Goal: Transaction & Acquisition: Purchase product/service

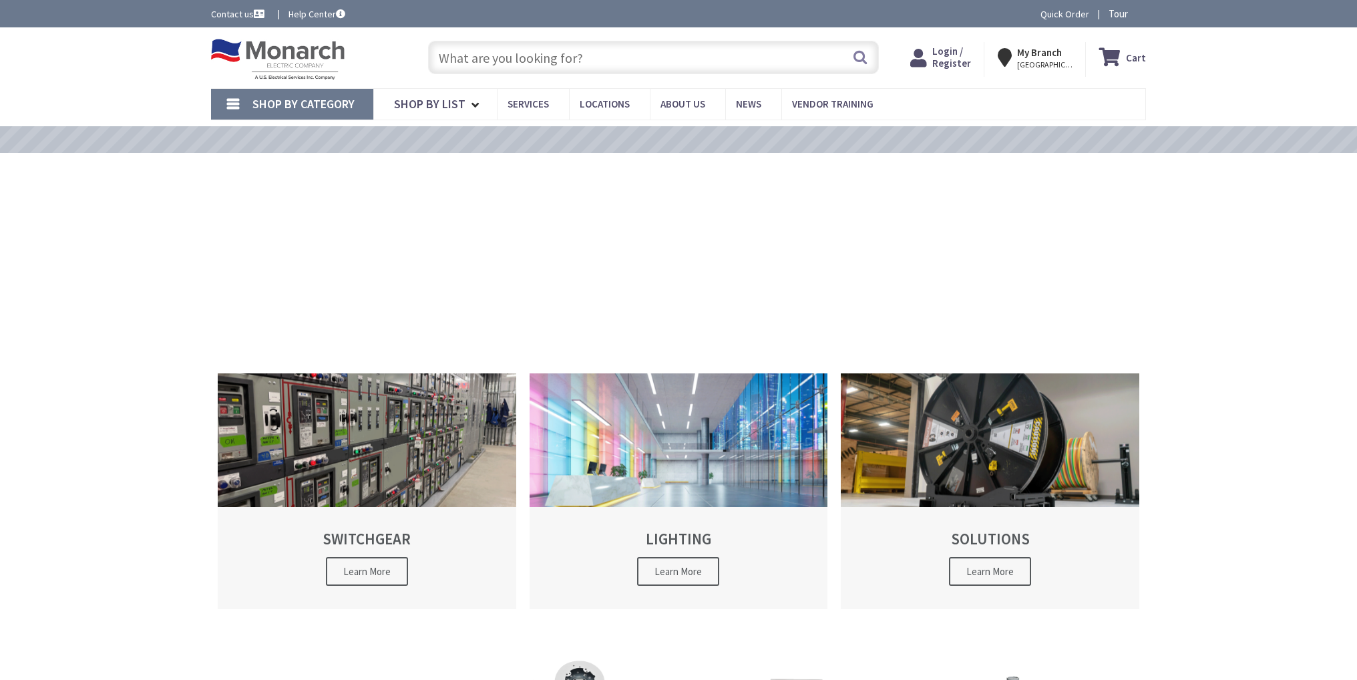
click at [706, 45] on input "text" at bounding box center [653, 57] width 451 height 33
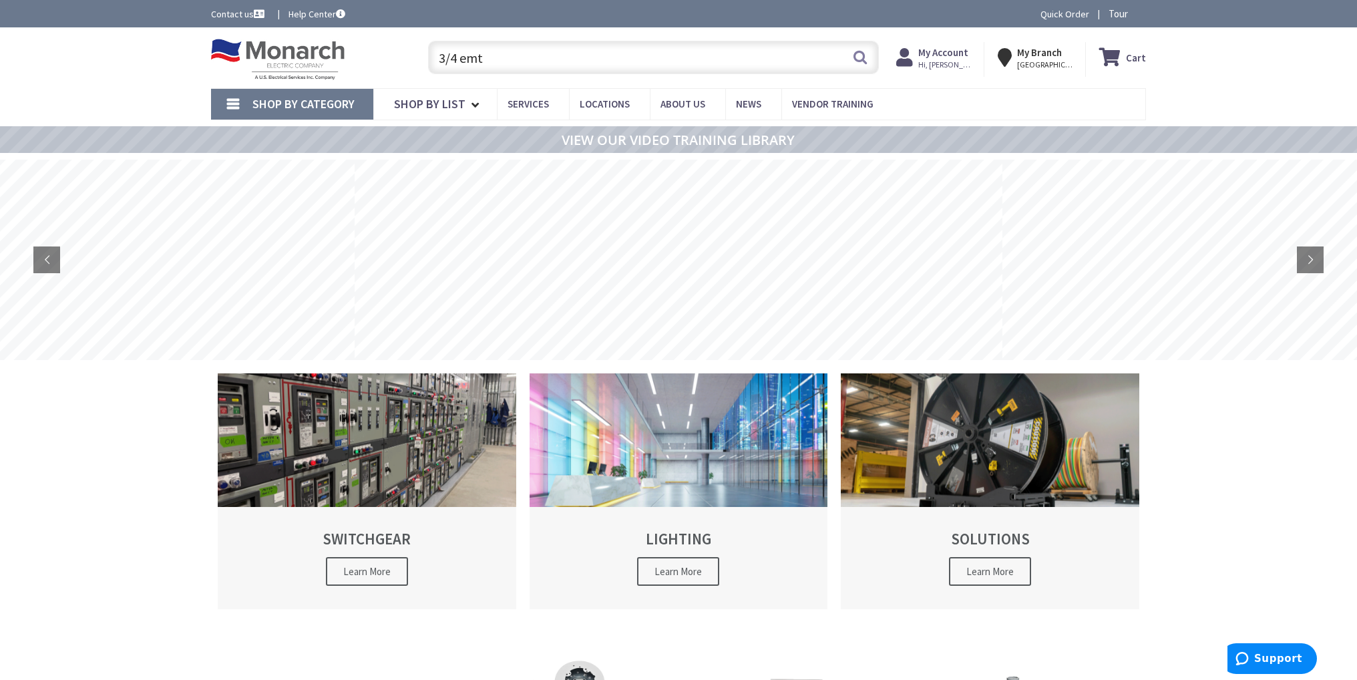
type input "3/4 emt"
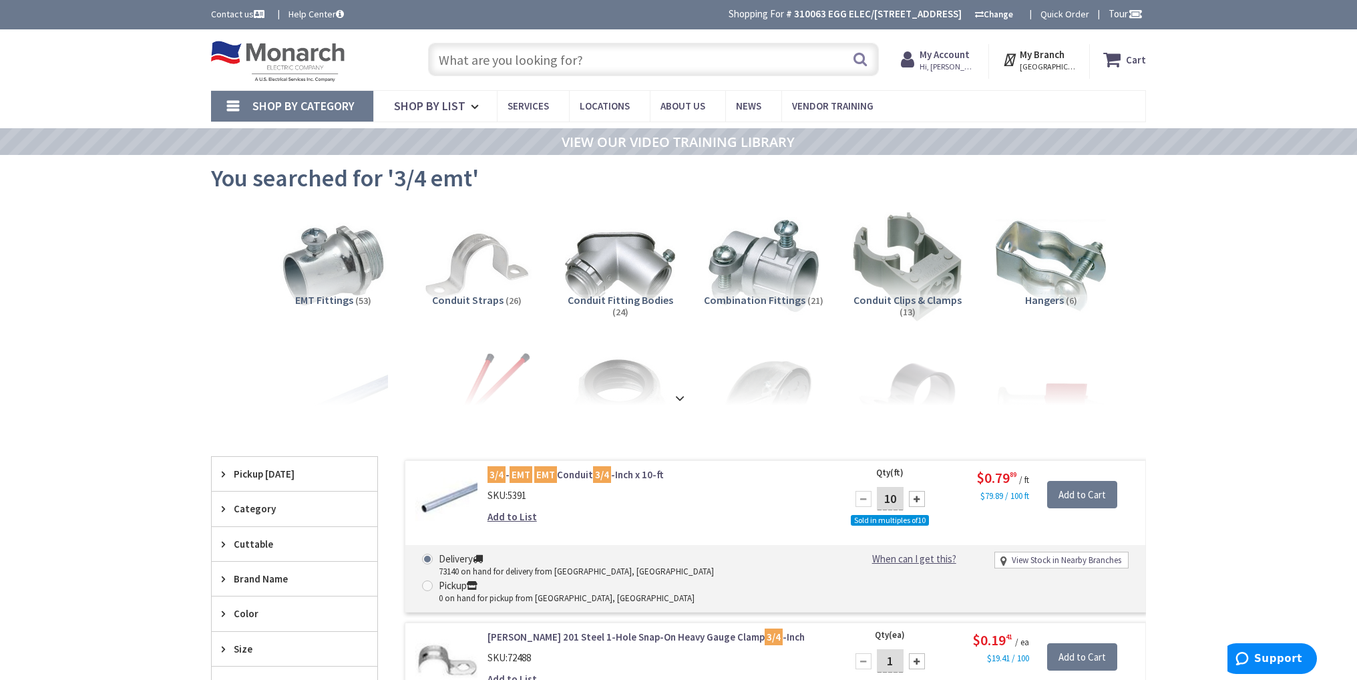
click at [217, 221] on div "View Subcategories EMT Fittings (53) Conduit Straps (26) Conduit Fitting Bodies…" at bounding box center [678, 305] width 935 height 200
click at [550, 57] on input "text" at bounding box center [653, 59] width 451 height 33
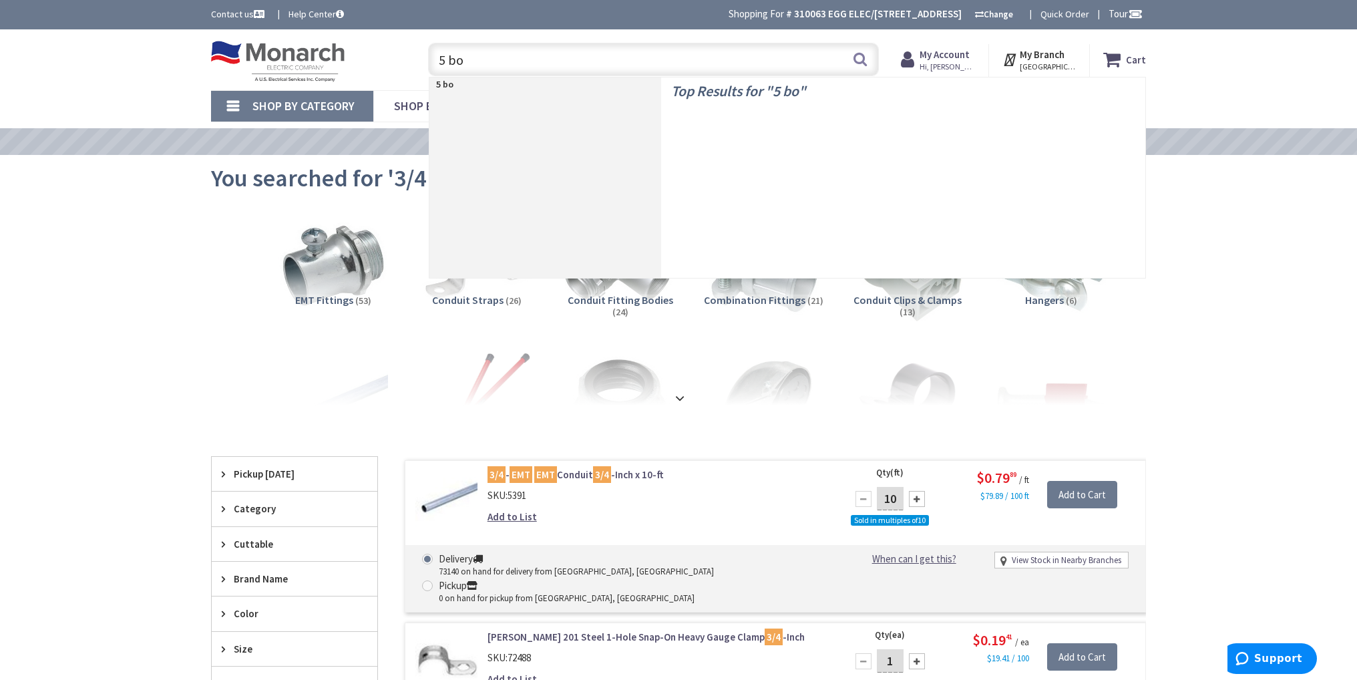
type input "5 box"
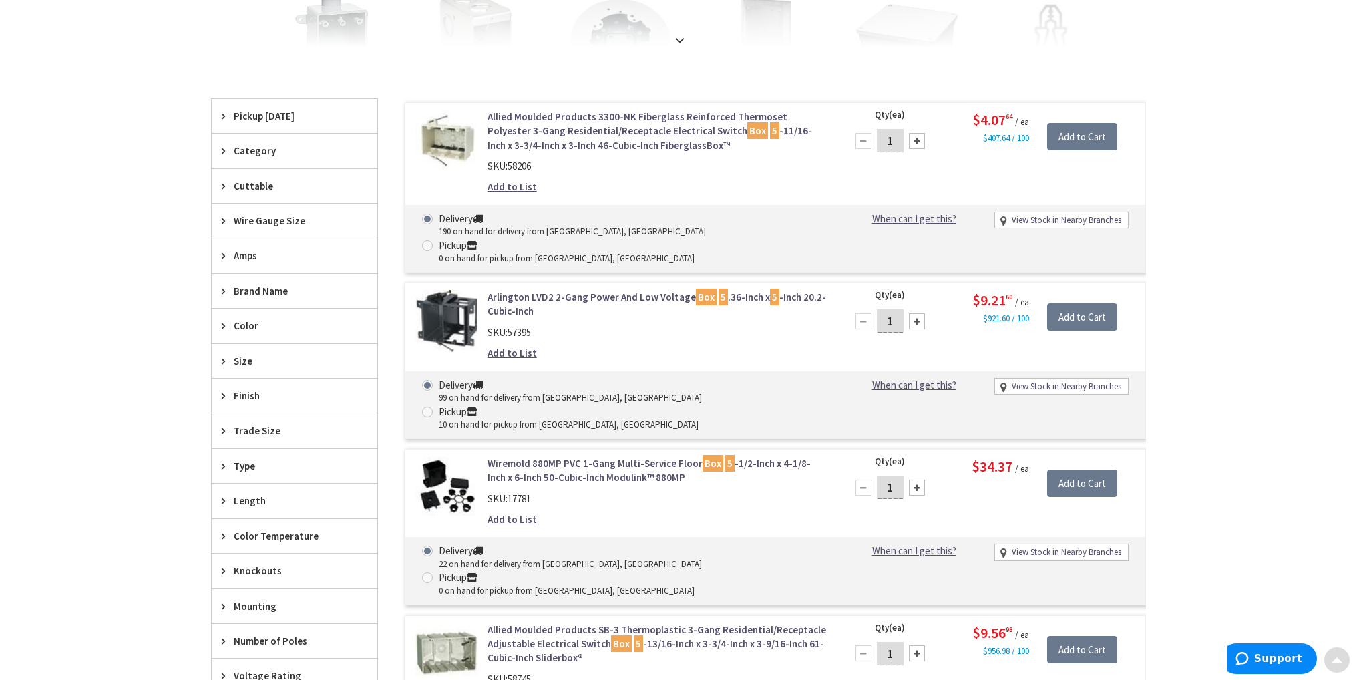
scroll to position [401, 0]
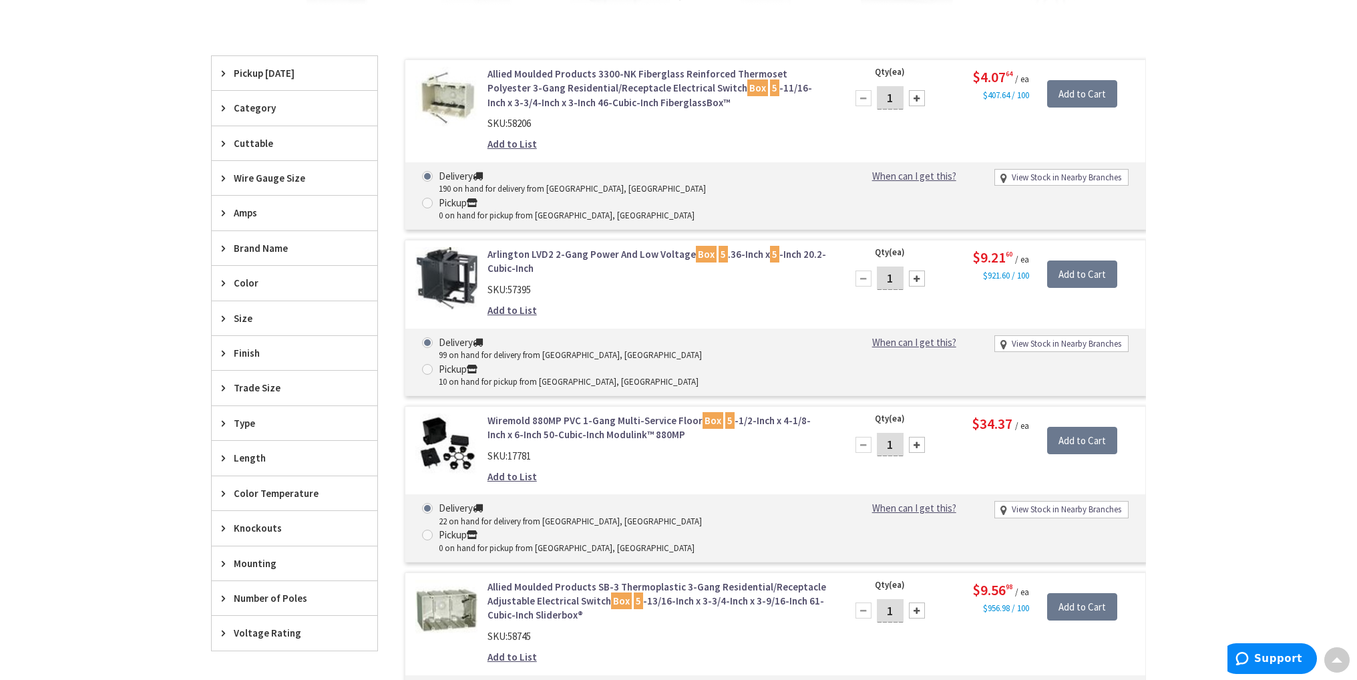
click at [106, 283] on div "Skip to Content Toggle Nav Search Cart My Cart Close" at bounding box center [678, 441] width 1357 height 1624
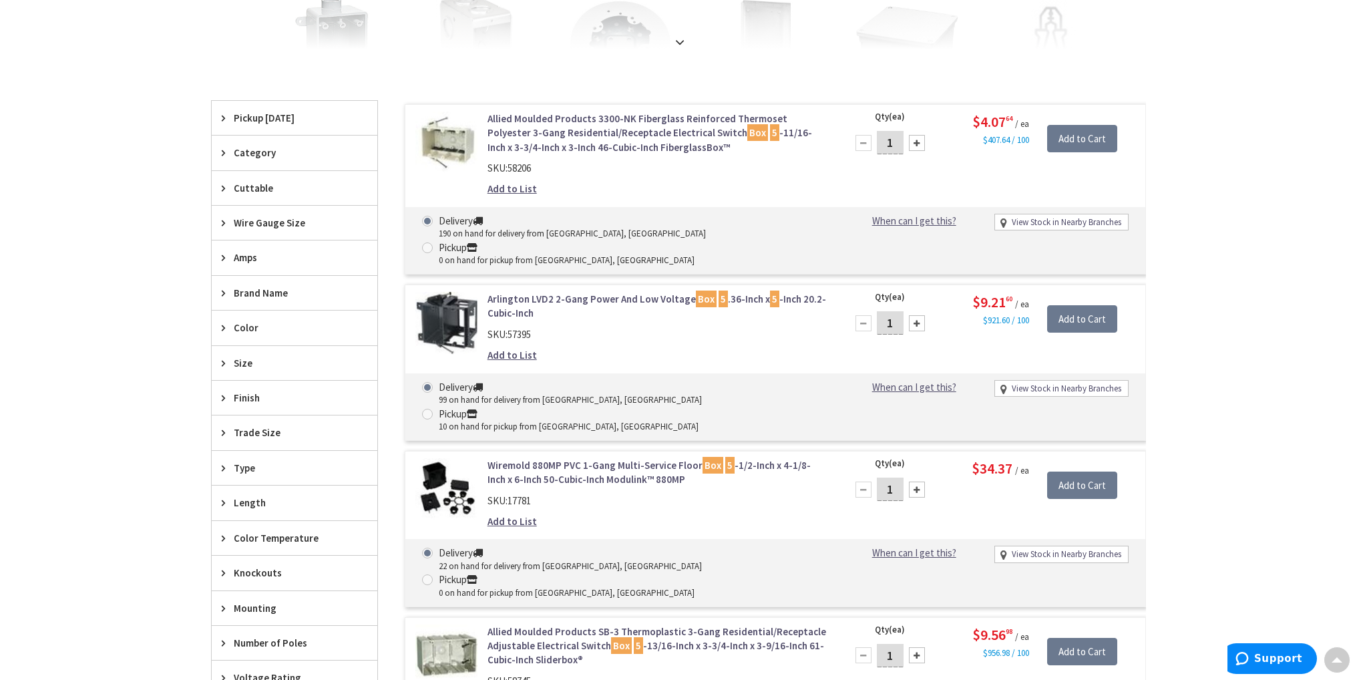
scroll to position [334, 0]
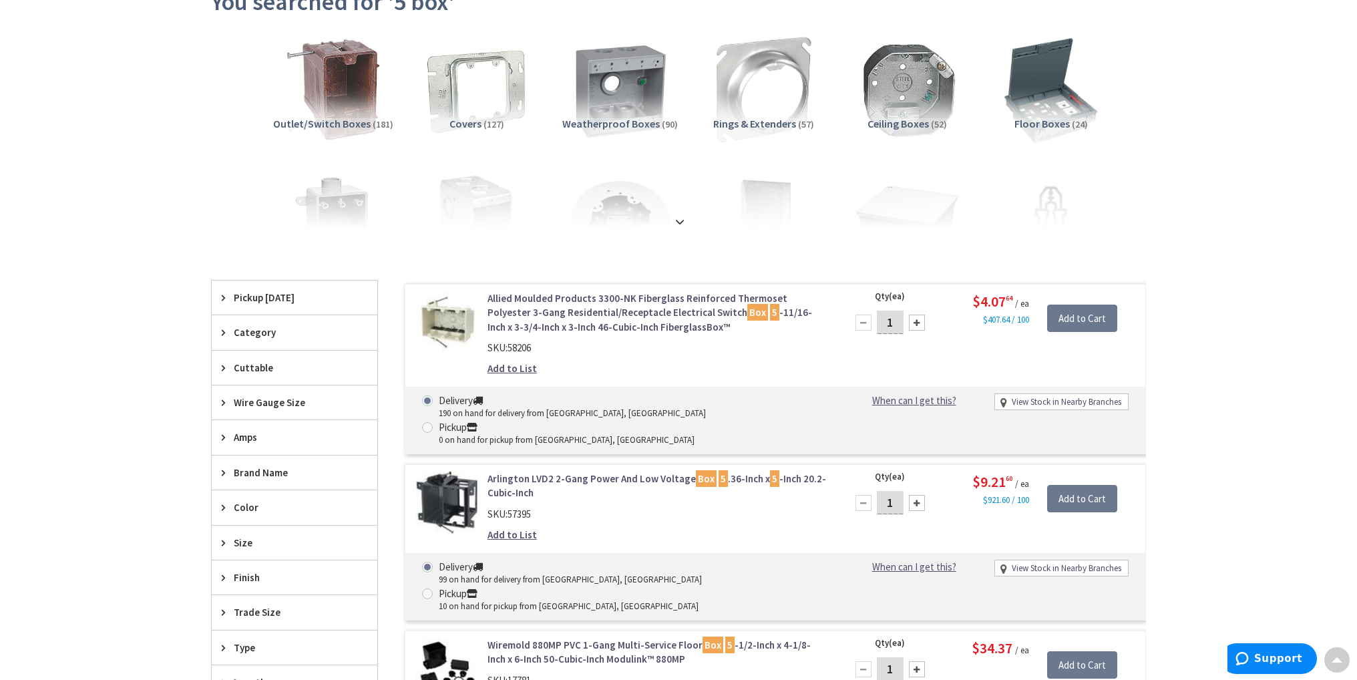
scroll to position [0, 0]
